Goal: Find contact information: Find contact information

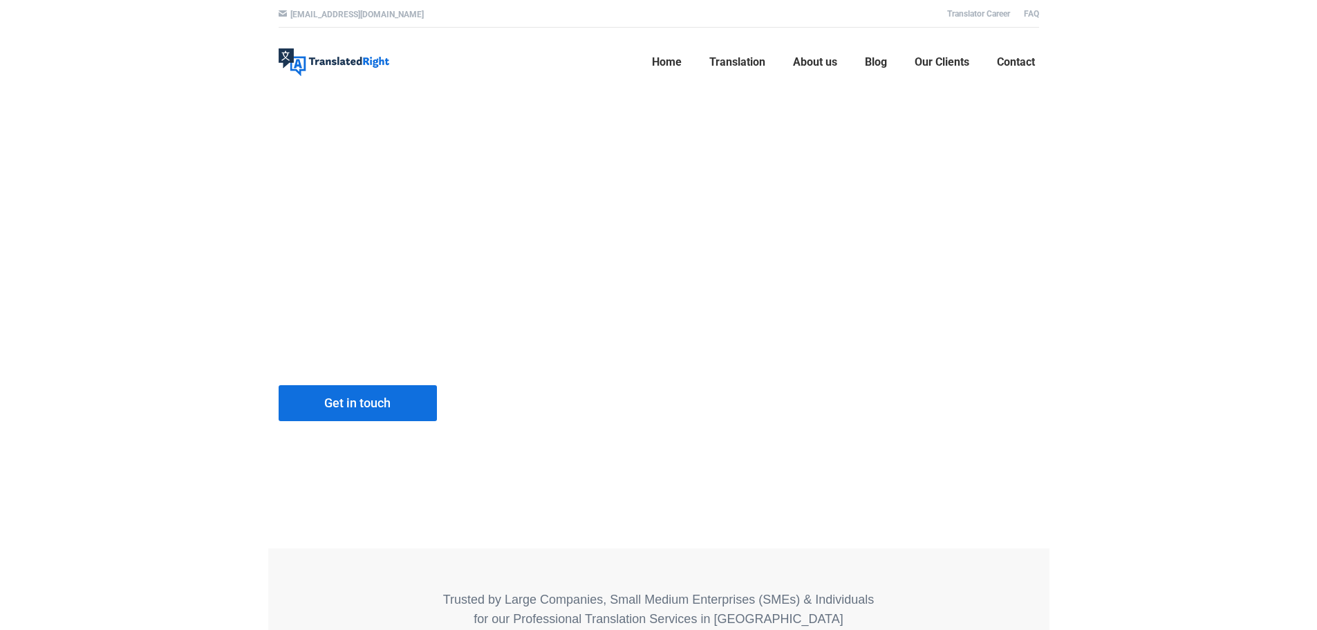
click at [1014, 66] on span "Contact" at bounding box center [1016, 62] width 38 height 14
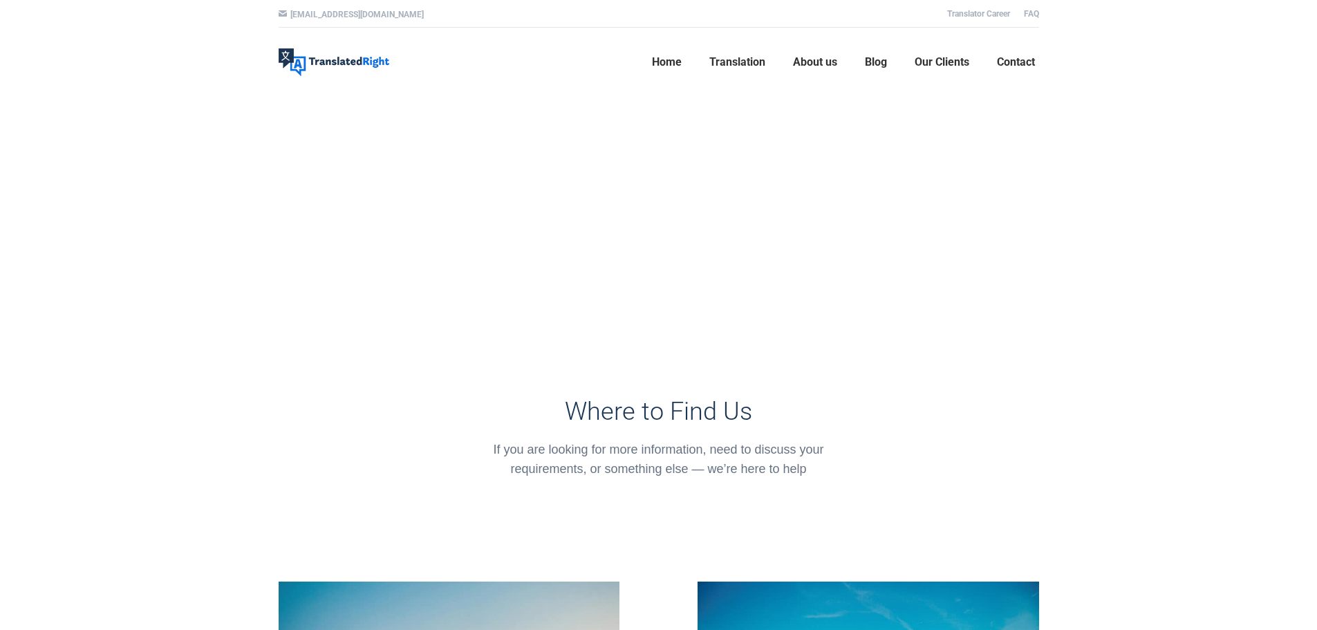
click at [1012, 66] on span "Contact" at bounding box center [1016, 62] width 38 height 14
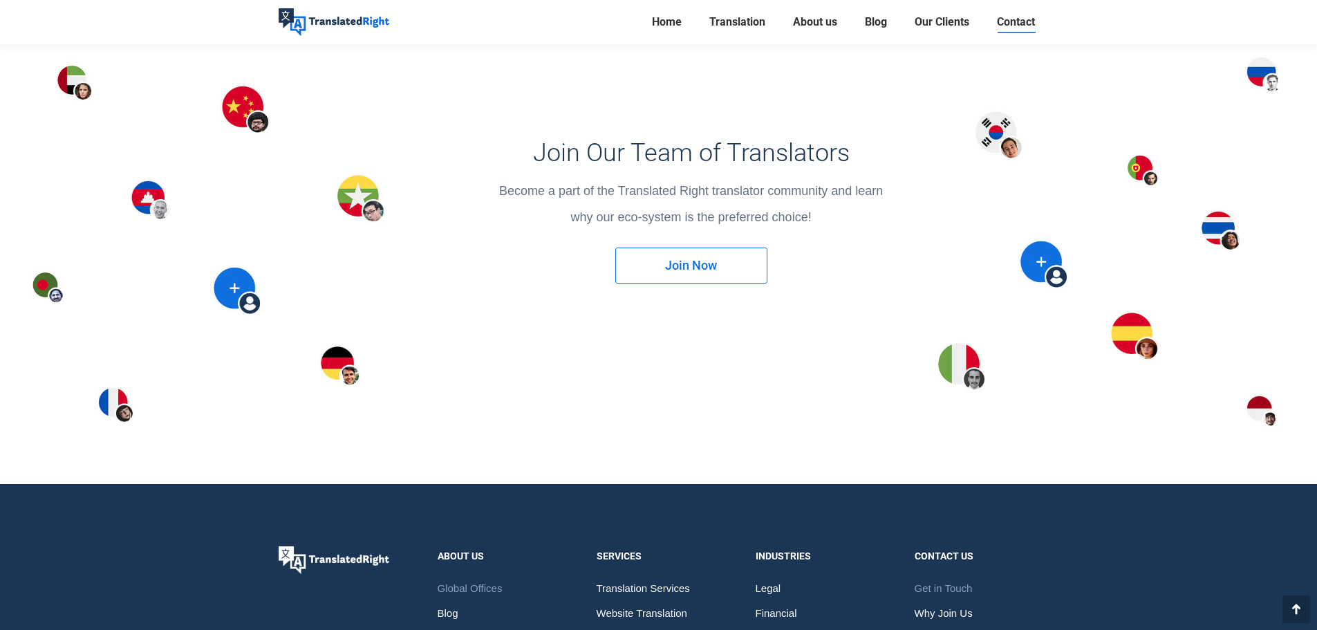
scroll to position [2070, 0]
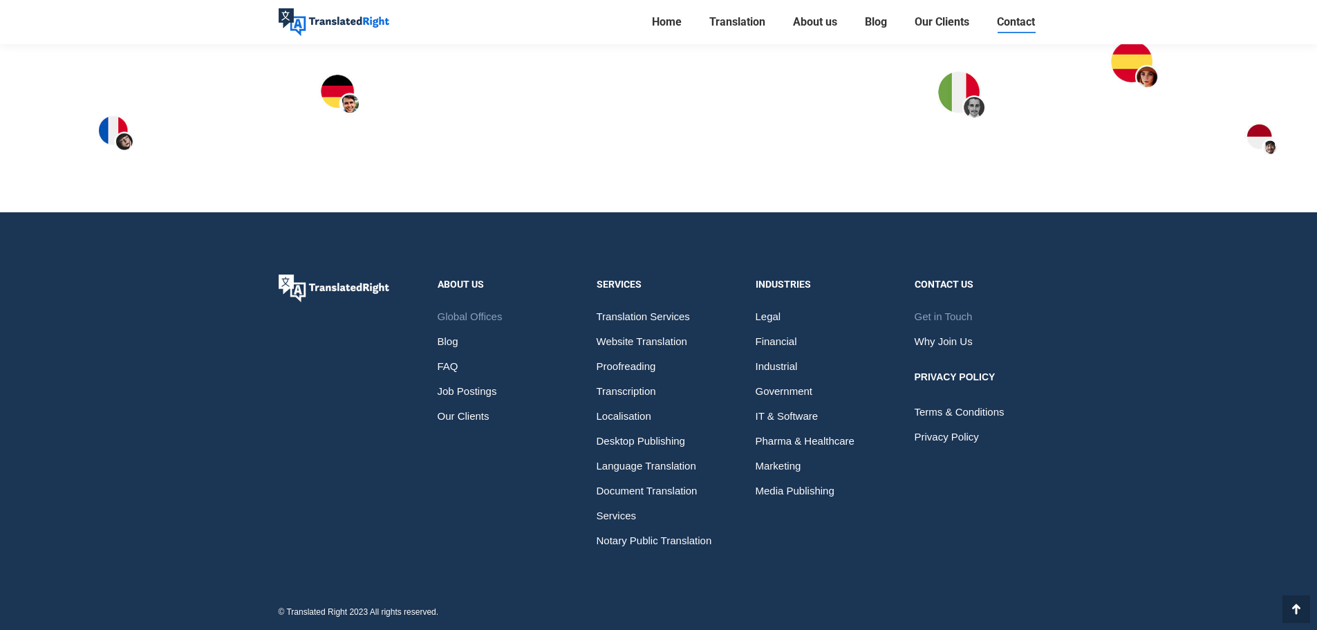
click at [949, 313] on span "Get in Touch" at bounding box center [944, 316] width 58 height 25
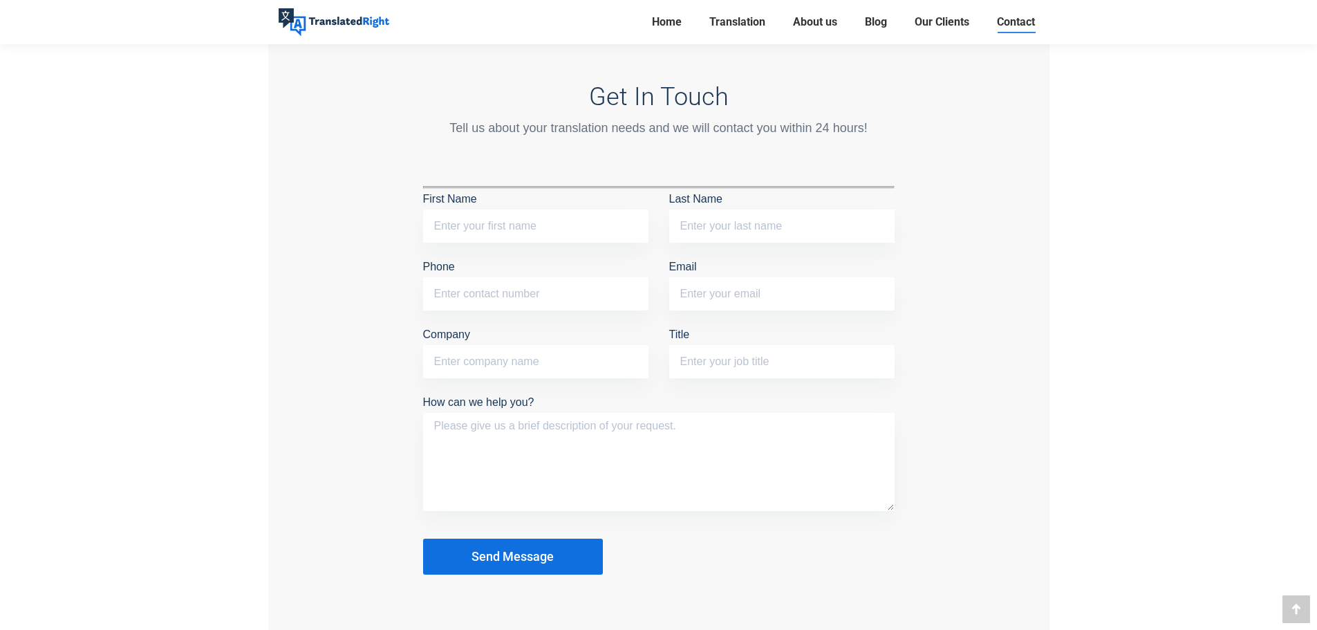
scroll to position [1106, 0]
